Goal: Navigation & Orientation: Find specific page/section

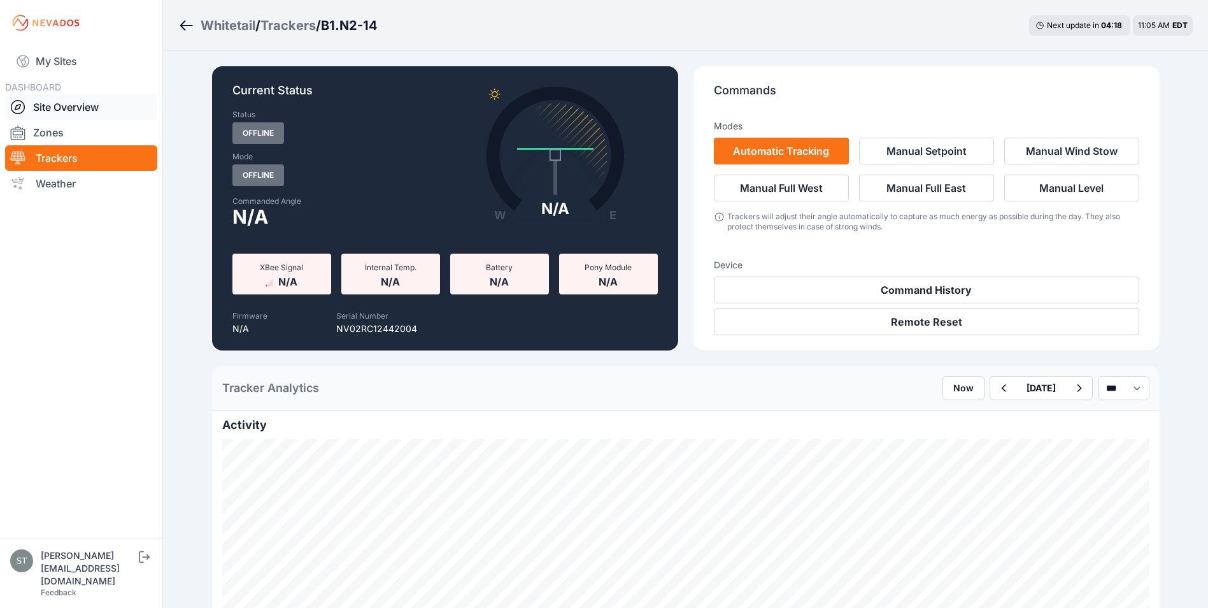
click at [63, 104] on link "Site Overview" at bounding box center [81, 106] width 152 height 25
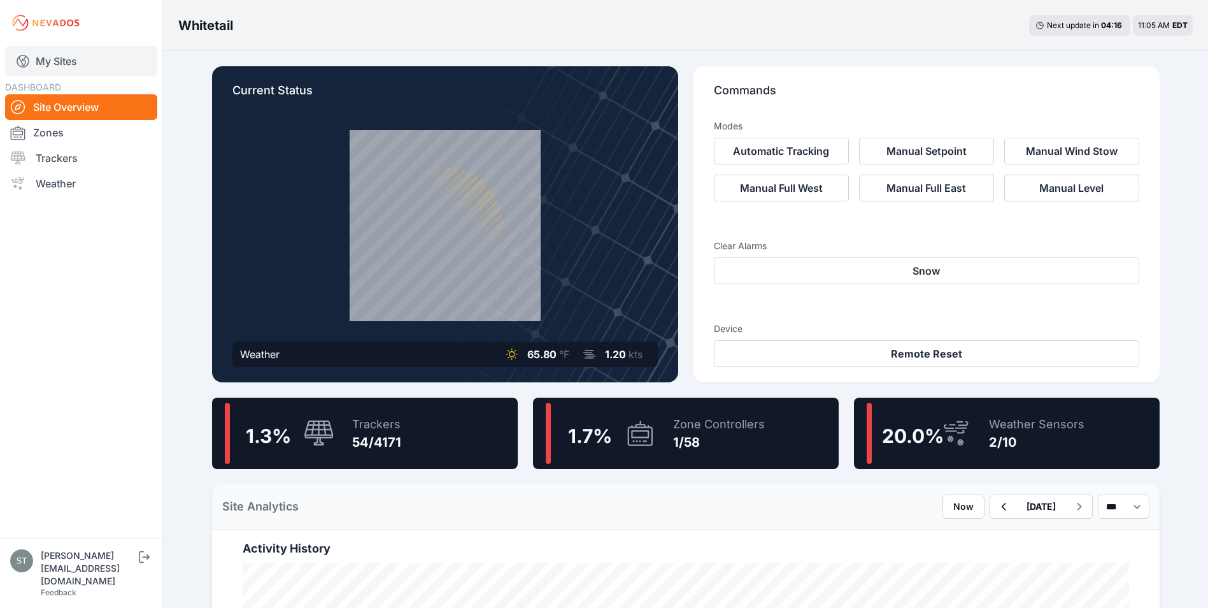
click at [68, 61] on link "My Sites" at bounding box center [81, 61] width 152 height 31
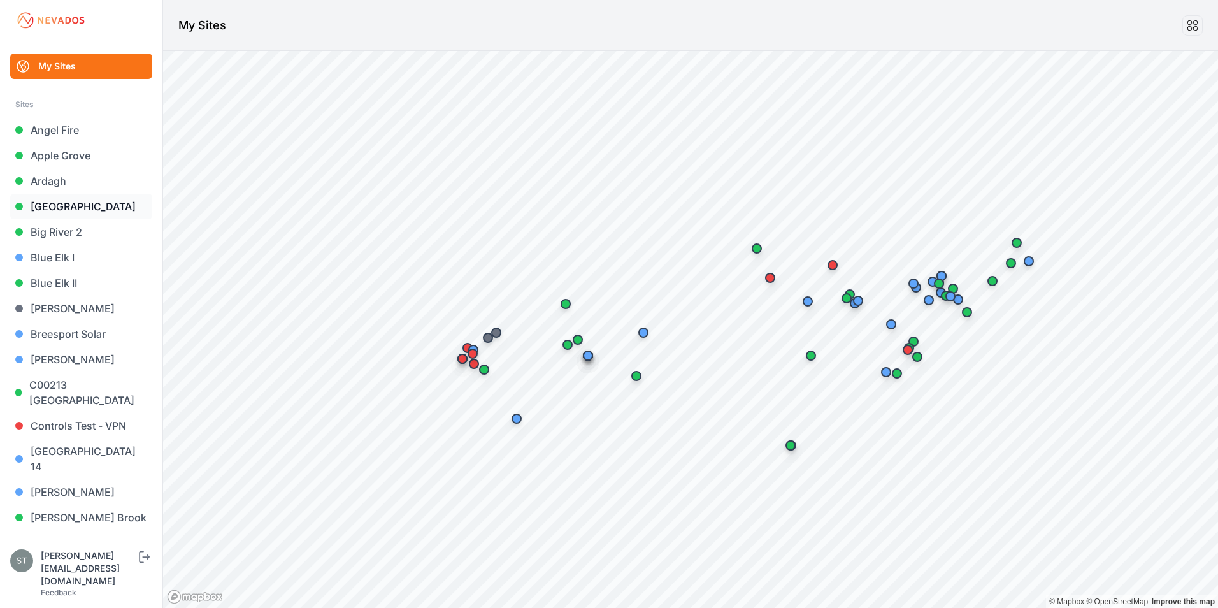
click at [28, 199] on link "Bartonsville" at bounding box center [81, 206] width 142 height 25
